Goal: Task Accomplishment & Management: Use online tool/utility

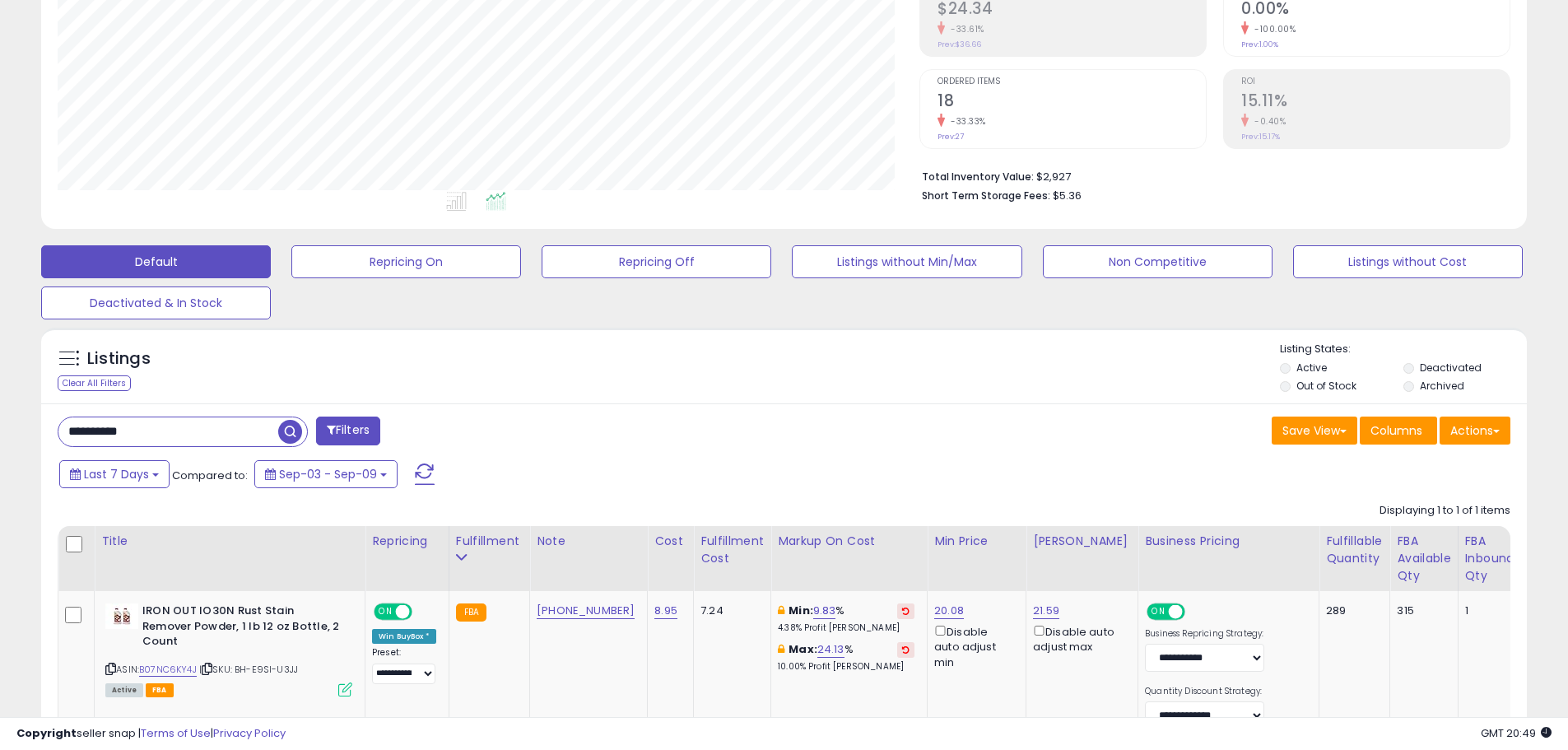
scroll to position [337, 862]
click at [137, 477] on span "Last 7 Days" at bounding box center [116, 474] width 65 height 17
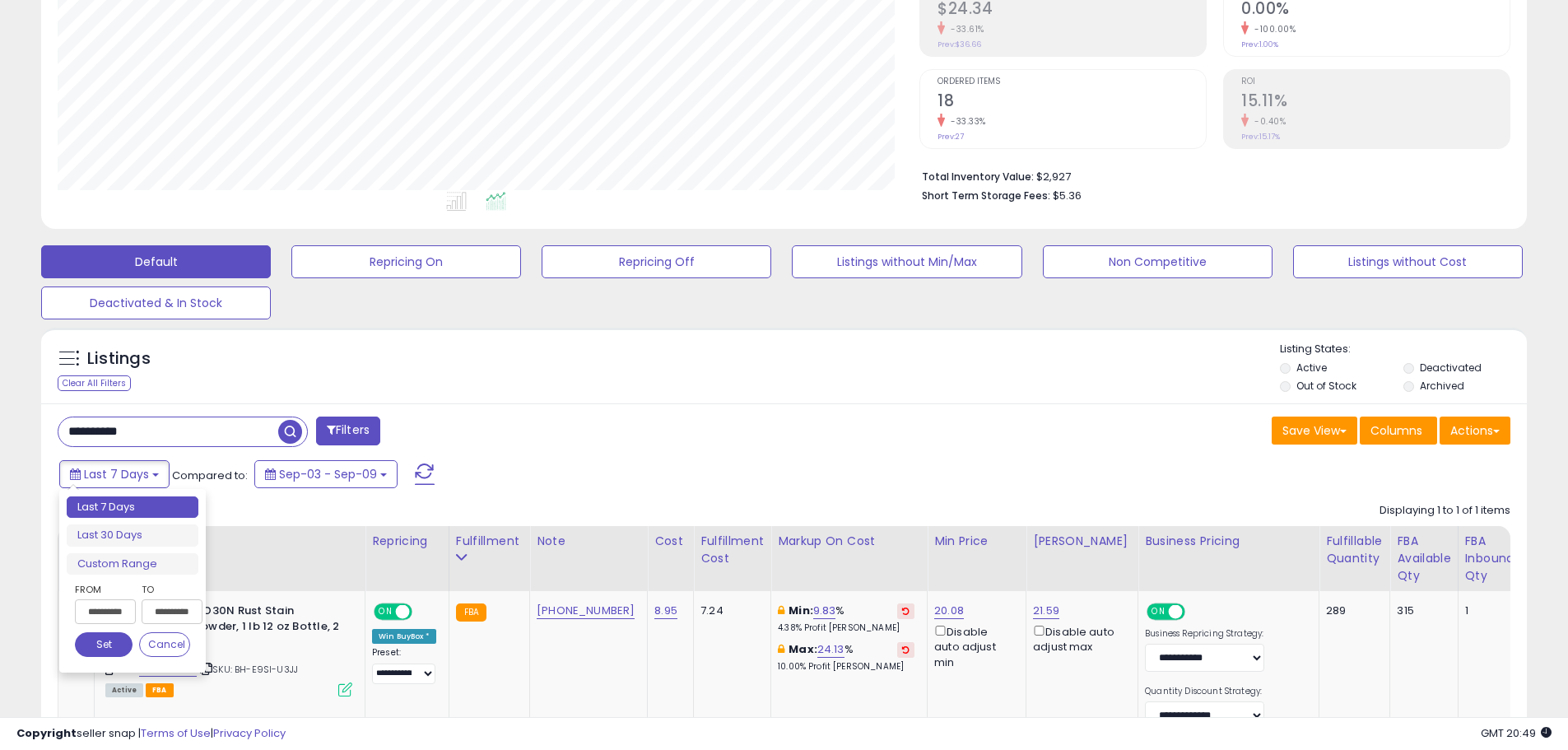
click at [130, 521] on ul "Last 7 Days Last 30 Days Custom Range" at bounding box center [132, 536] width 132 height 79
type input "**********"
click at [125, 533] on li "Last 30 Days" at bounding box center [132, 536] width 132 height 22
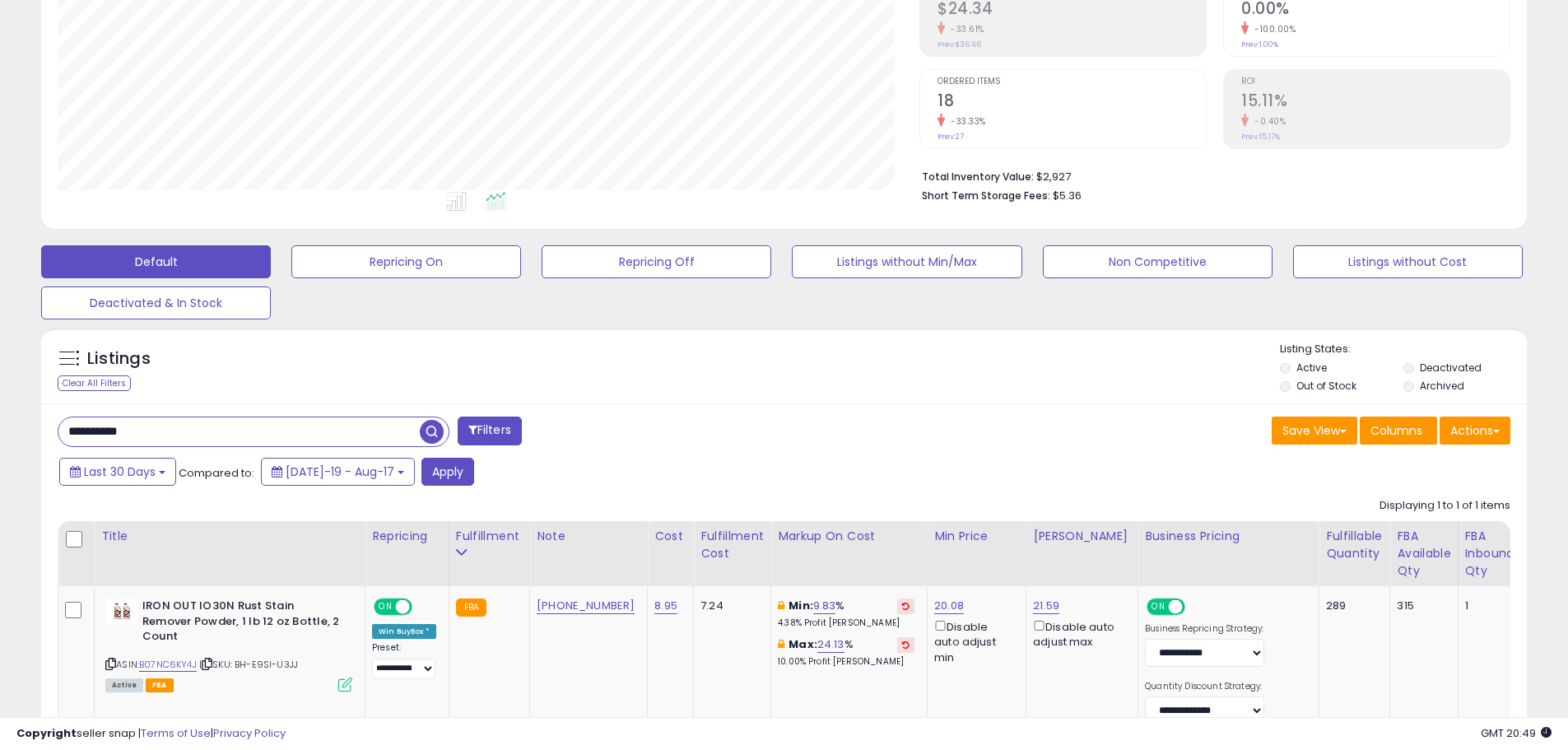
click at [165, 425] on input "**********" at bounding box center [240, 431] width 362 height 29
click at [165, 425] on input "**********" at bounding box center [240, 431] width 362 height 29
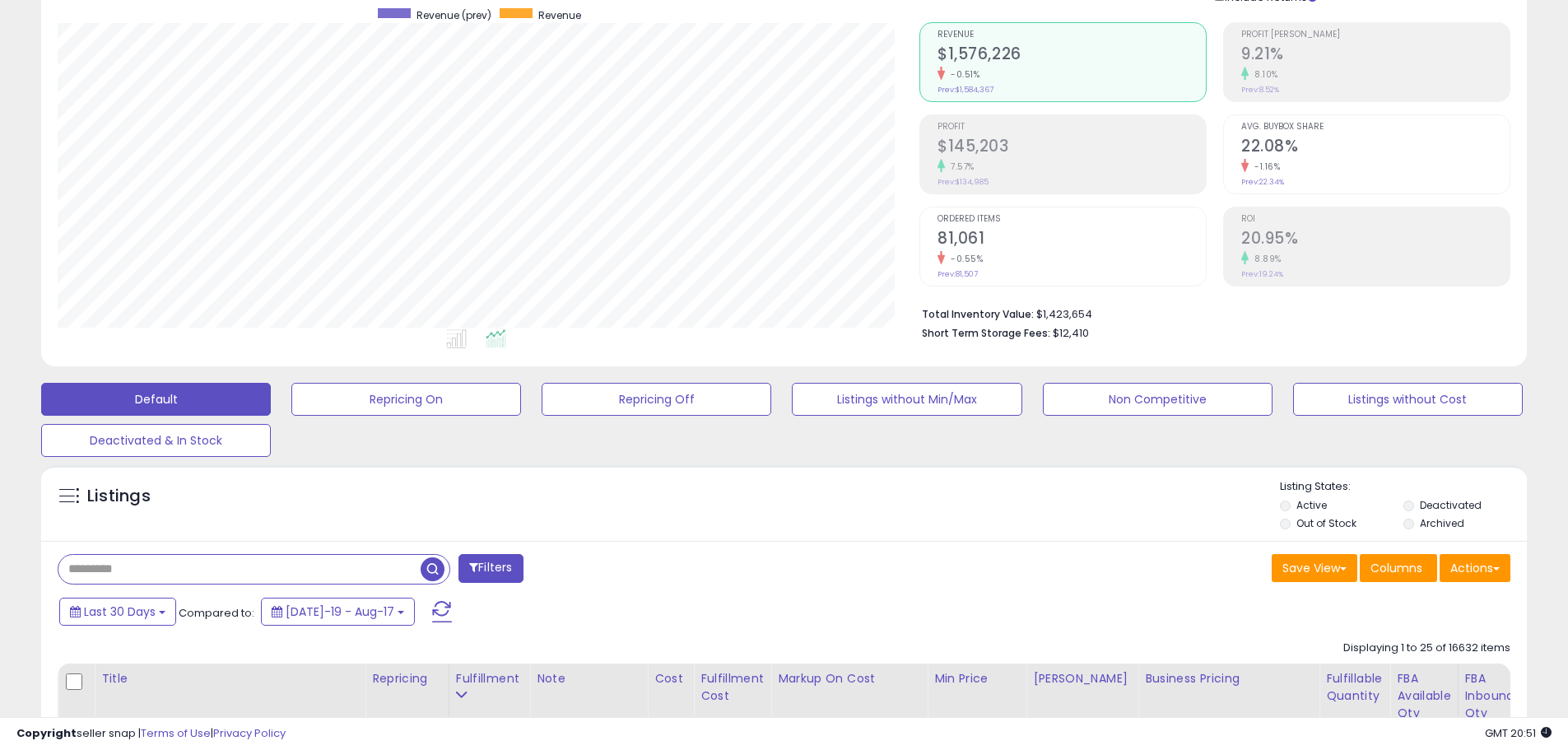
scroll to position [0, 0]
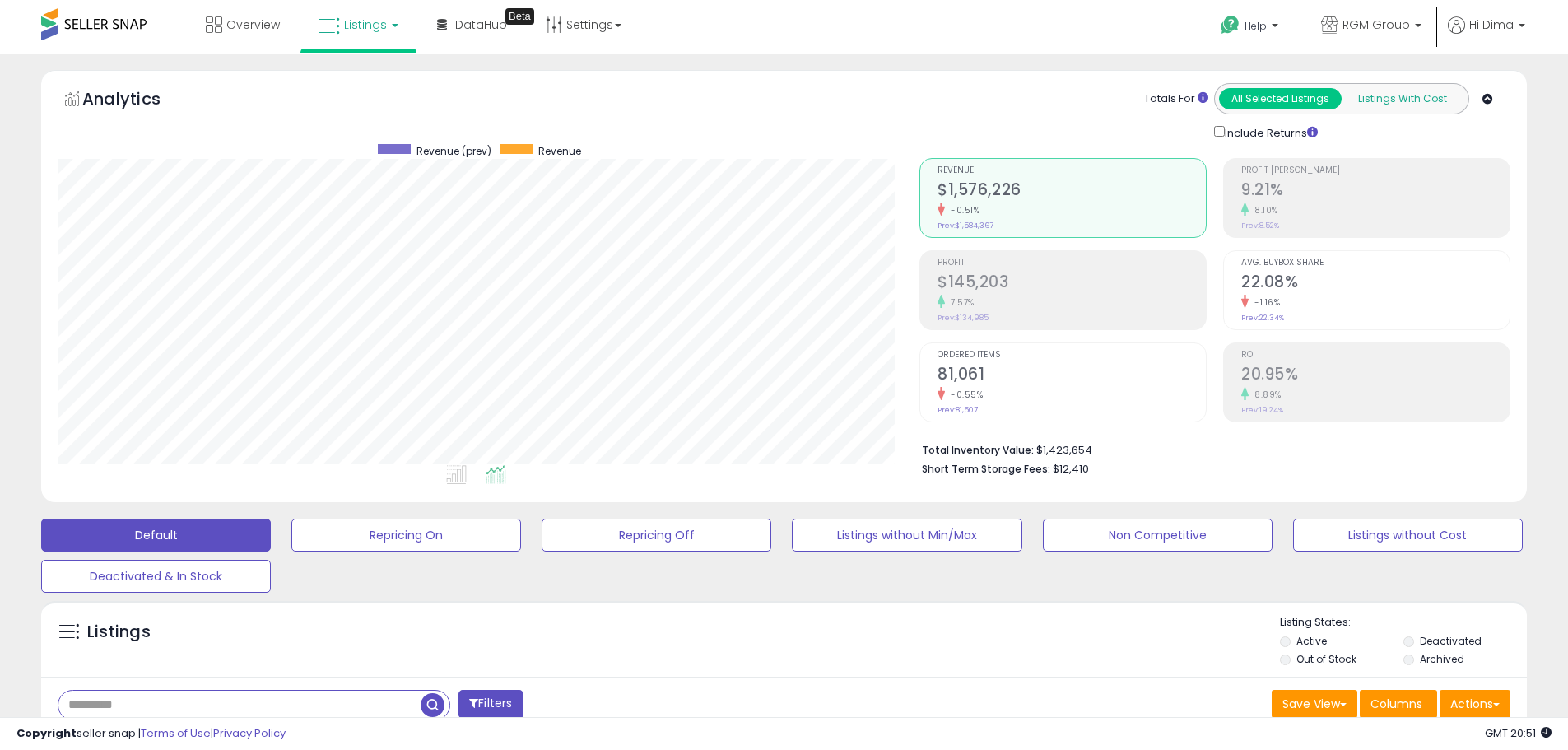
click at [1407, 99] on button "Listings With Cost" at bounding box center [1402, 98] width 123 height 21
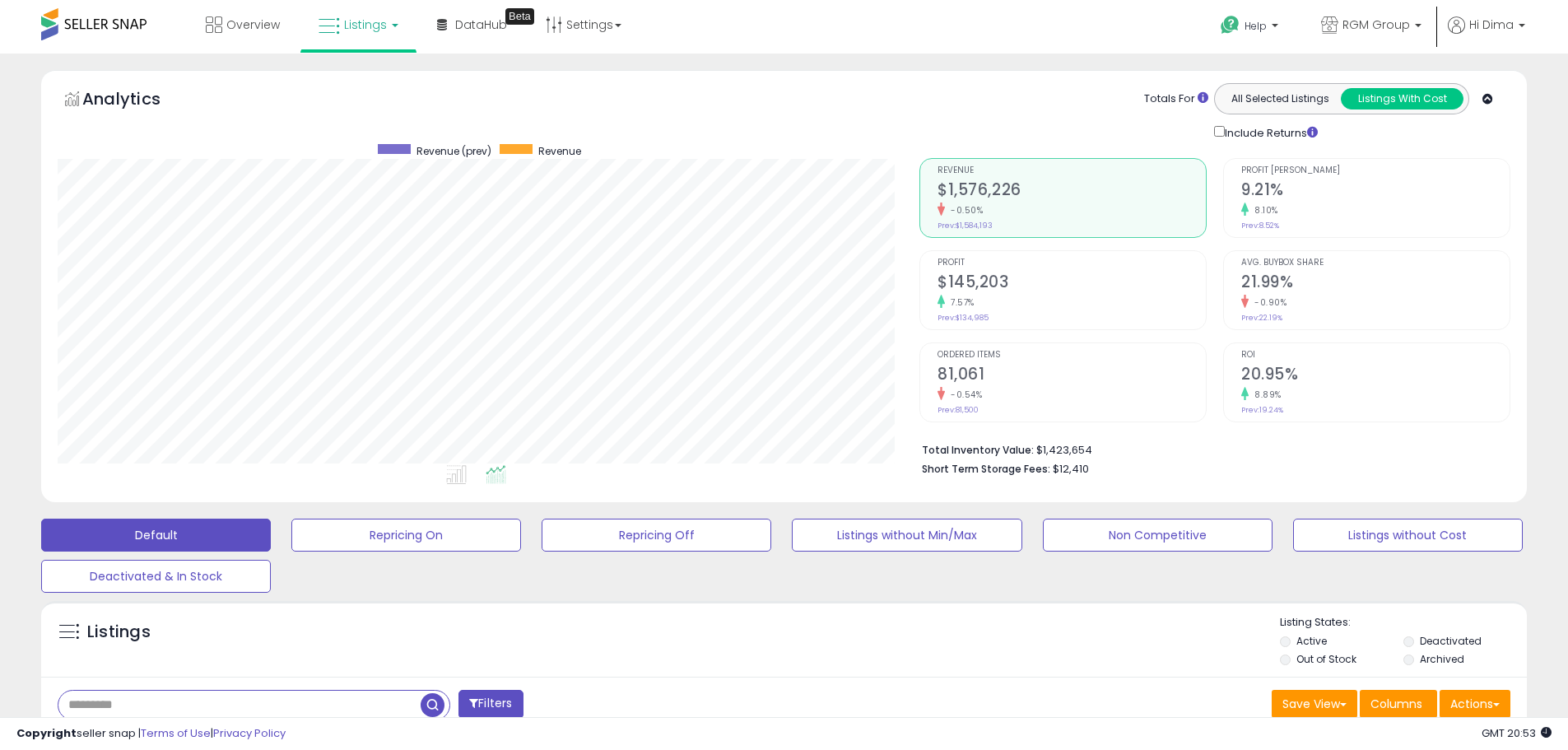
click at [1285, 365] on h2 "20.95%" at bounding box center [1375, 376] width 268 height 22
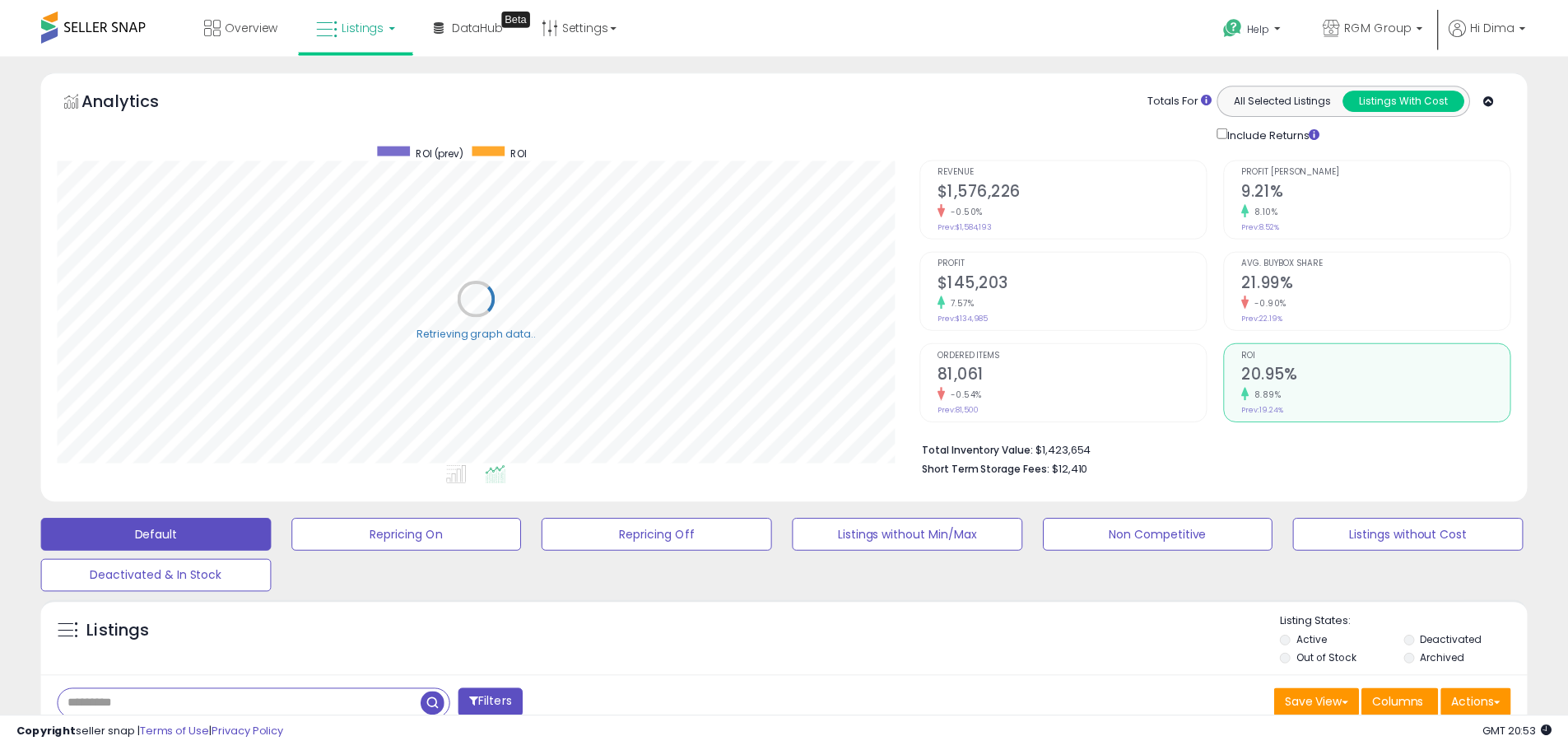
scroll to position [822737, 822157]
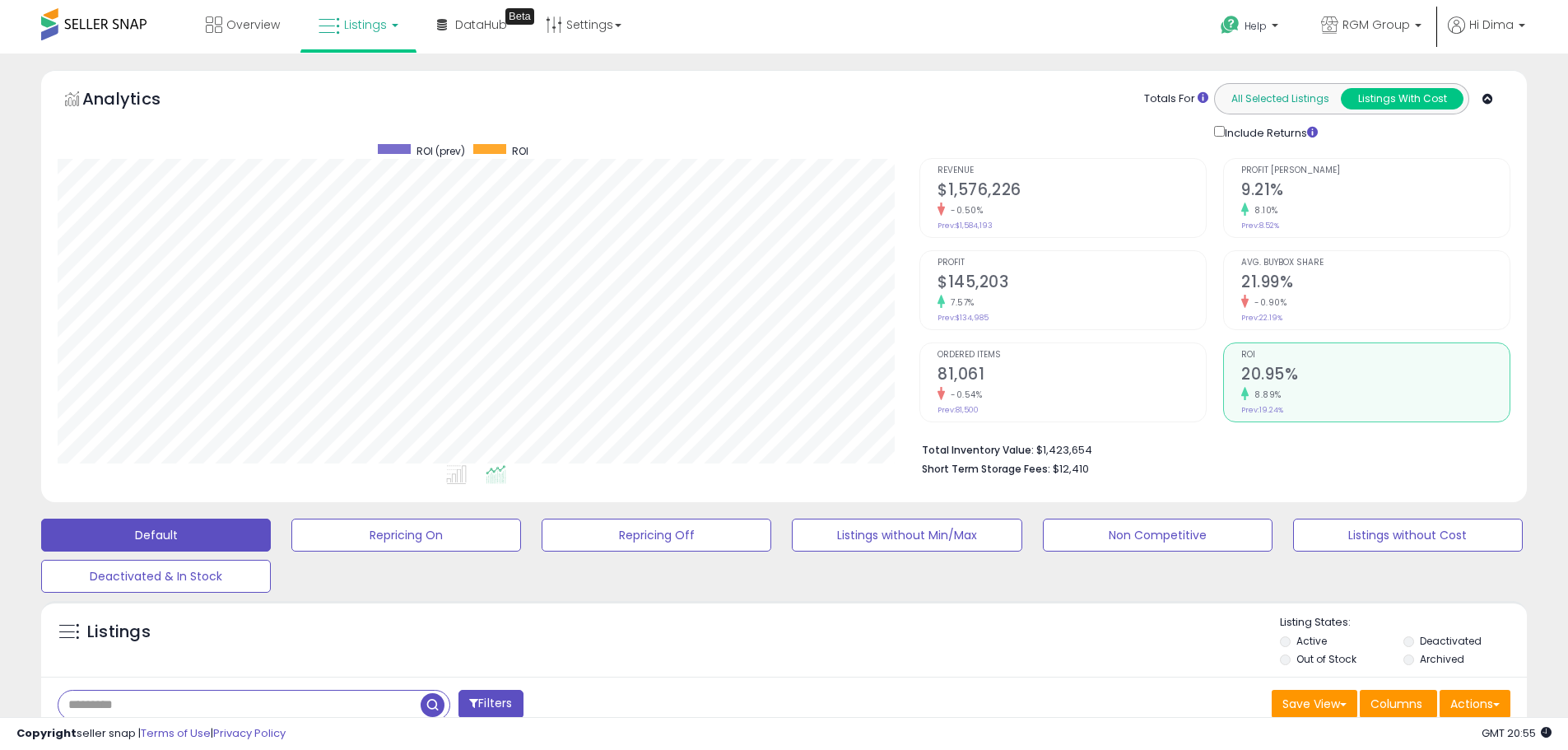
click at [1271, 99] on button "All Selected Listings" at bounding box center [1280, 98] width 123 height 21
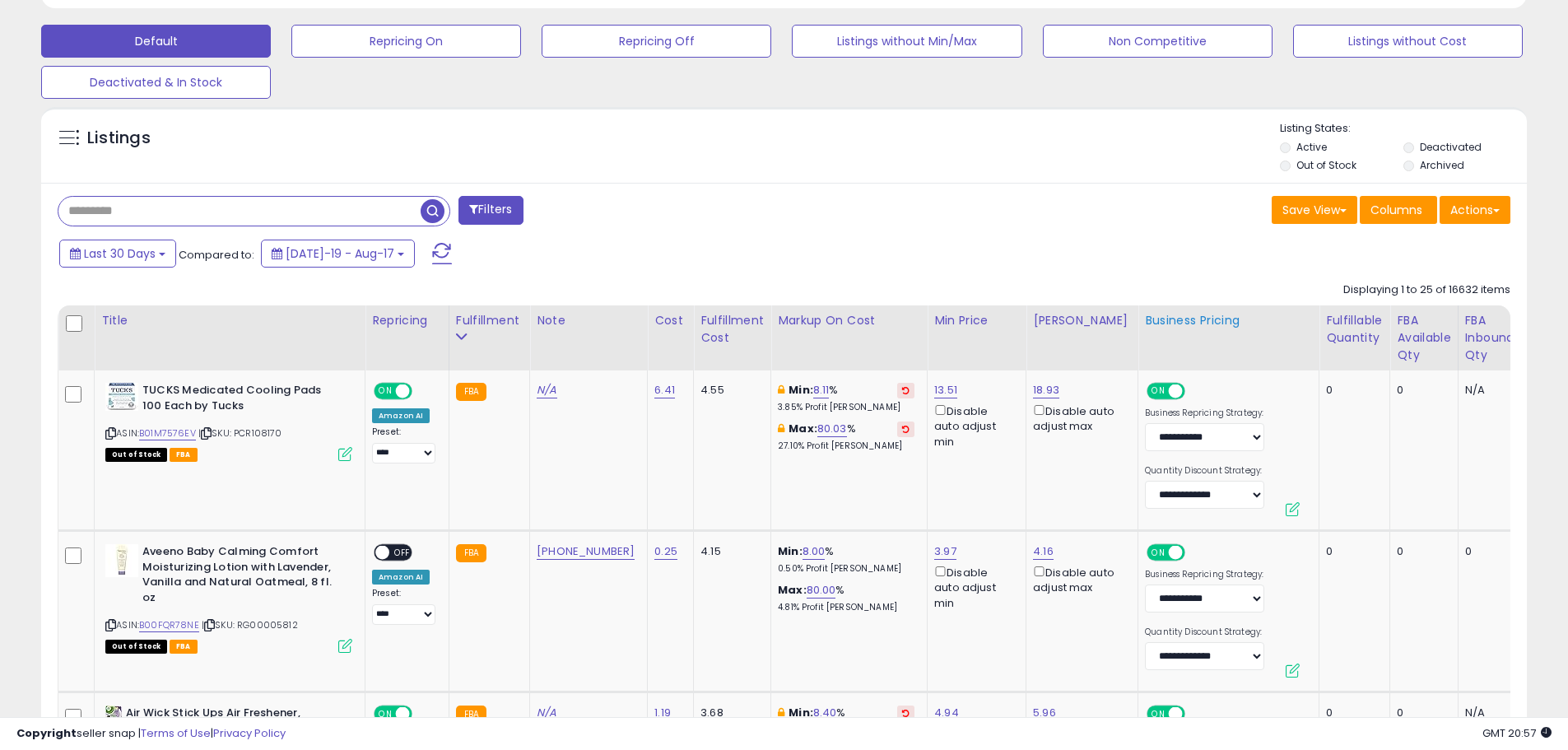
scroll to position [411, 0]
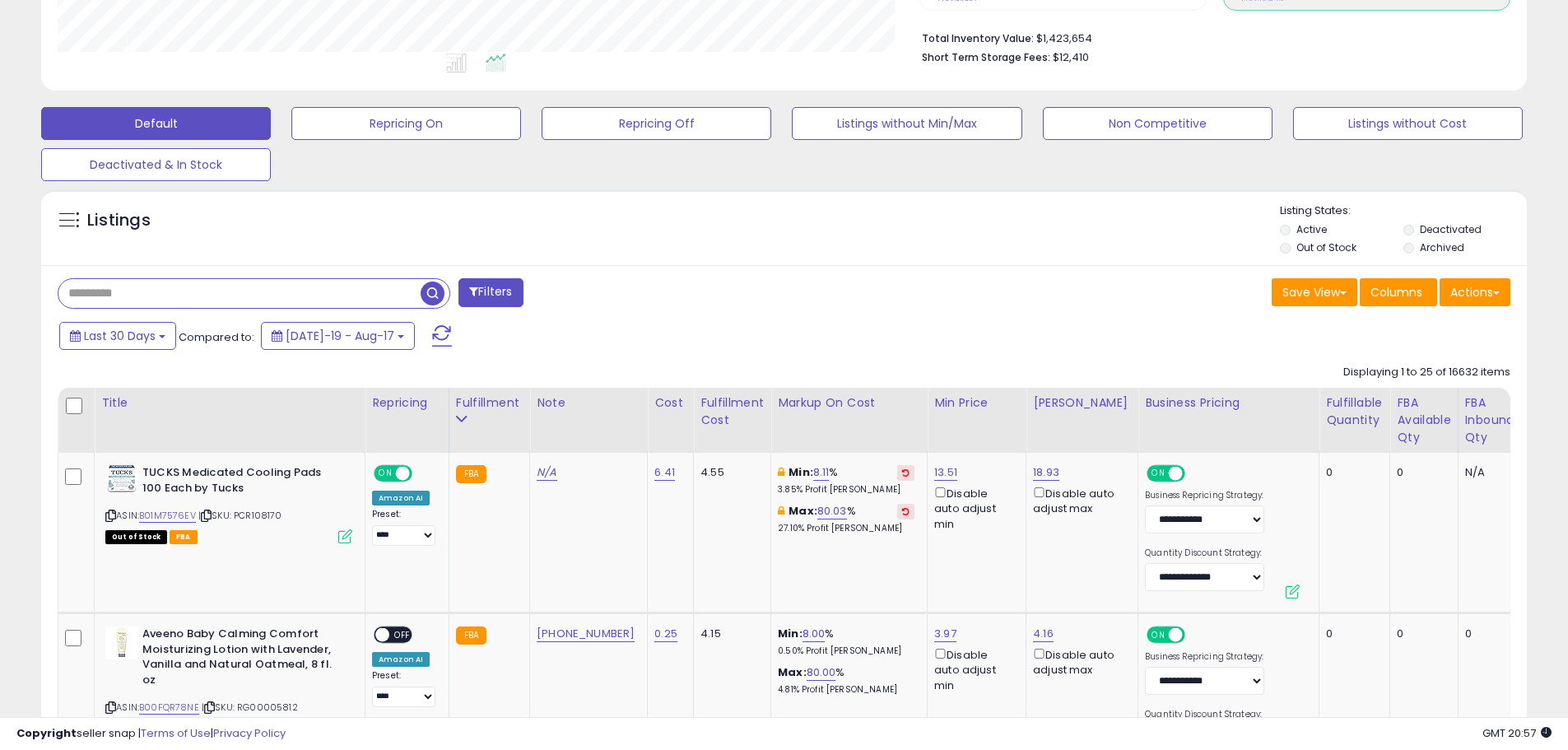
click at [67, 221] on span at bounding box center [69, 220] width 20 height 20
drag, startPoint x: 77, startPoint y: 219, endPoint x: 66, endPoint y: 251, distance: 33.8
click at [66, 251] on div "Listings" at bounding box center [784, 231] width 1486 height 56
click at [1468, 288] on button "Actions" at bounding box center [1475, 292] width 71 height 28
click at [1139, 289] on div "Save View Save As New View Update Current View Columns Actions Import Import Wa…" at bounding box center [1154, 294] width 739 height 32
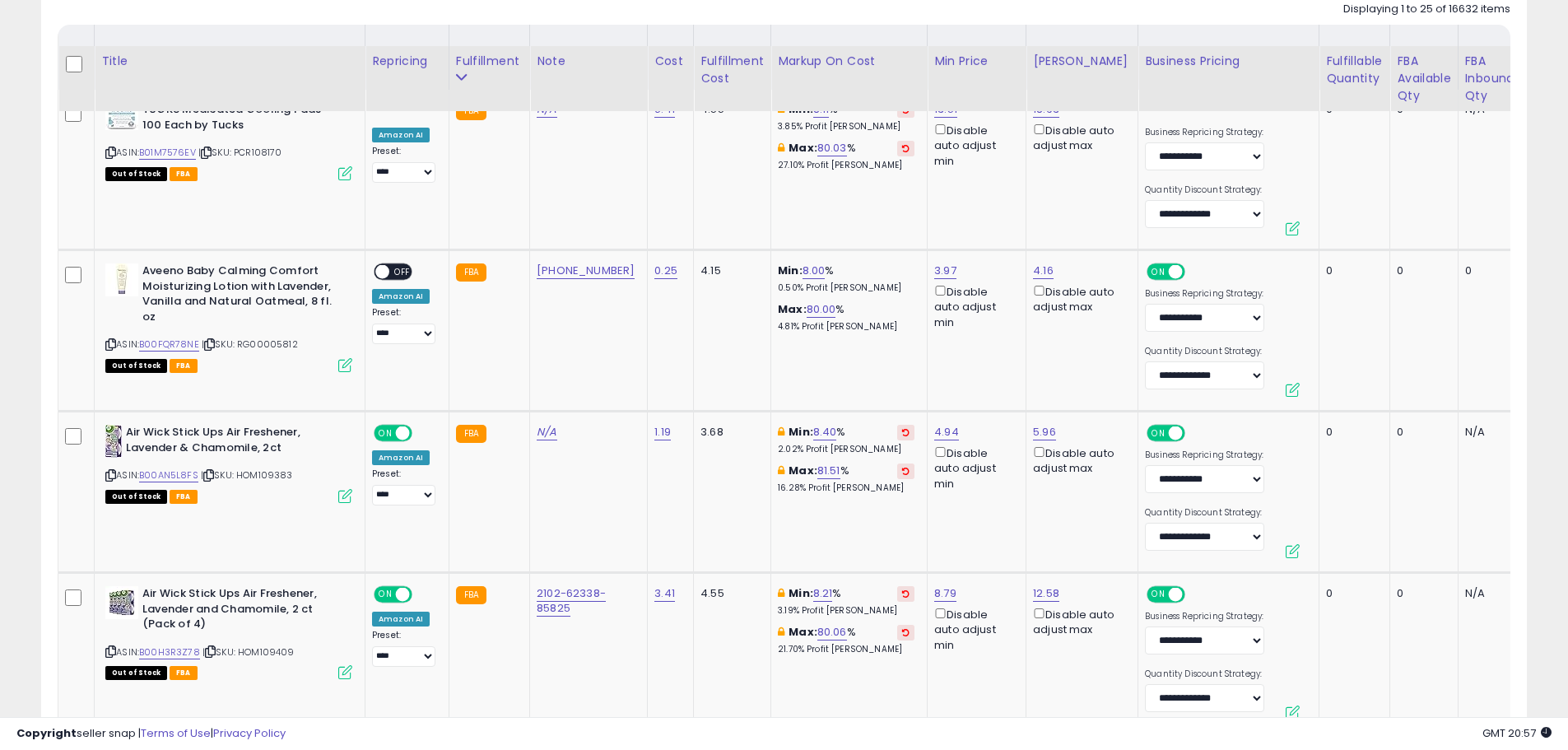
scroll to position [741, 0]
